Goal: Navigation & Orientation: Find specific page/section

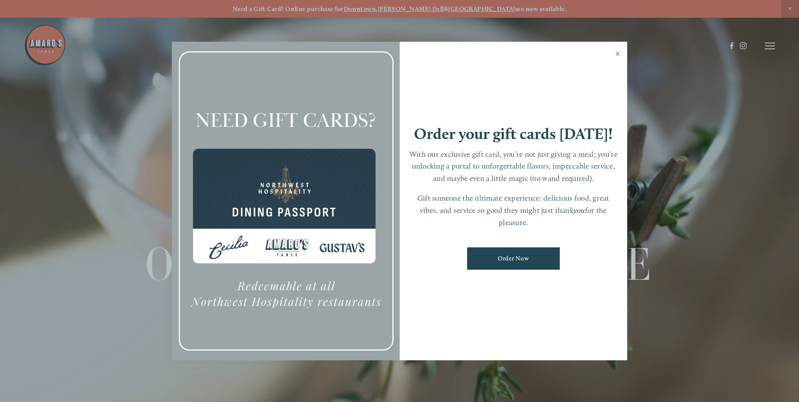
click at [616, 54] on link "Close" at bounding box center [618, 55] width 16 height 24
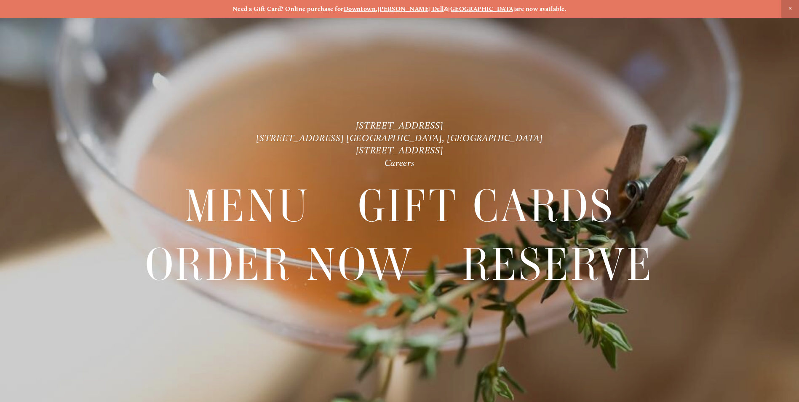
scroll to position [18, 0]
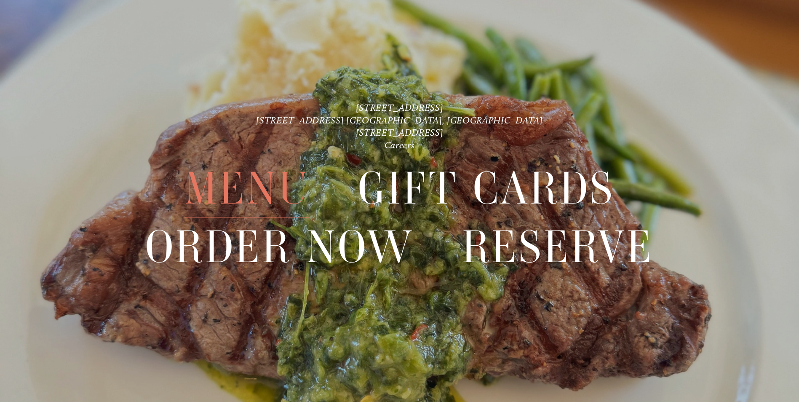
click at [239, 184] on span "Menu" at bounding box center [248, 189] width 126 height 58
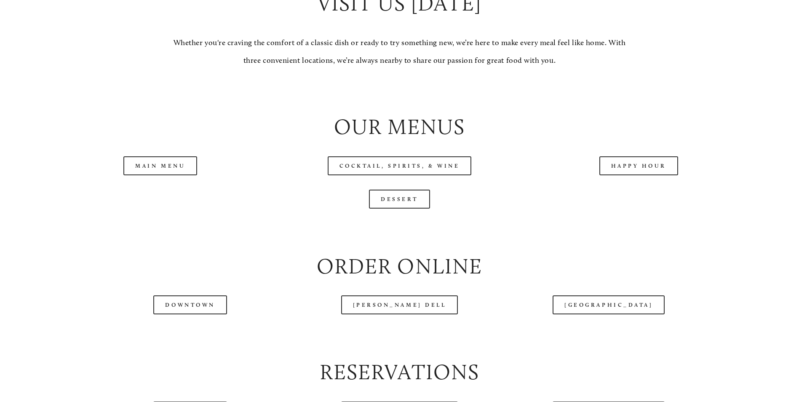
scroll to position [927, 0]
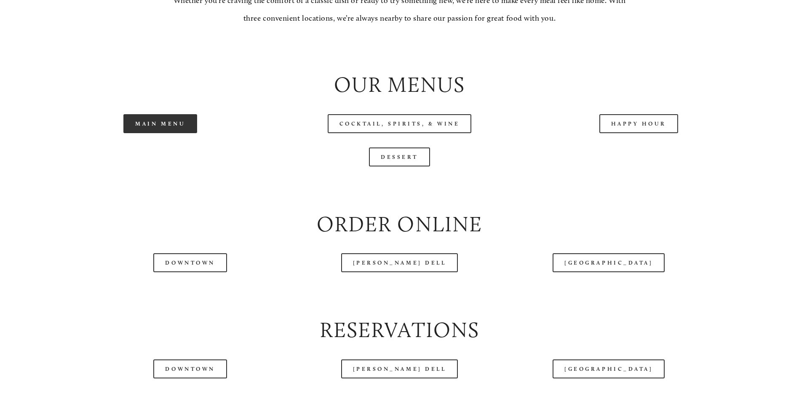
click at [153, 133] on link "Main Menu" at bounding box center [160, 123] width 74 height 19
